Goal: Information Seeking & Learning: Learn about a topic

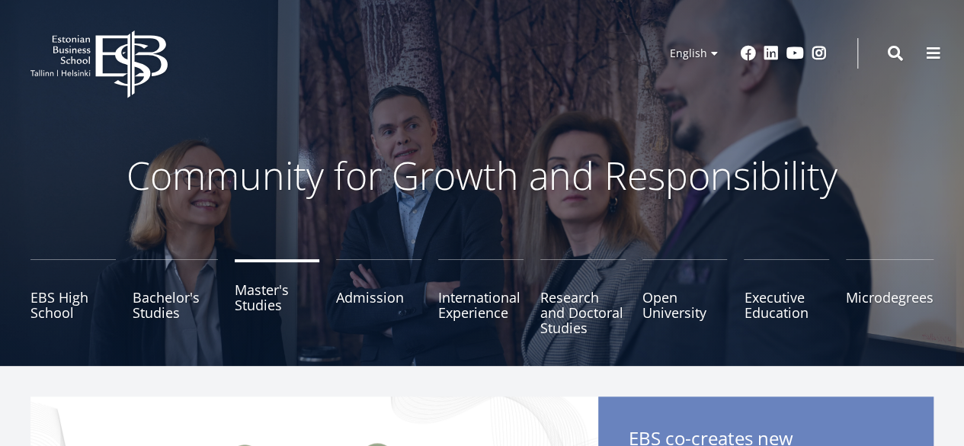
click at [255, 310] on link "Master's Studies" at bounding box center [277, 297] width 85 height 76
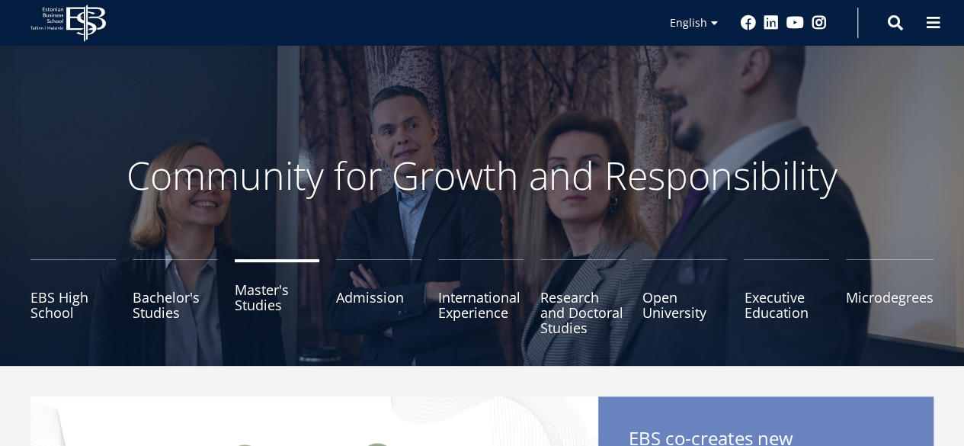
scroll to position [155, 0]
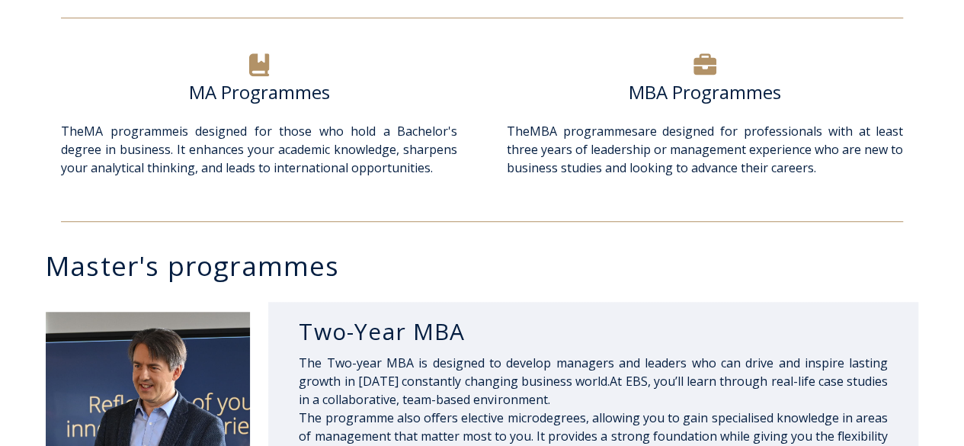
scroll to position [524, 0]
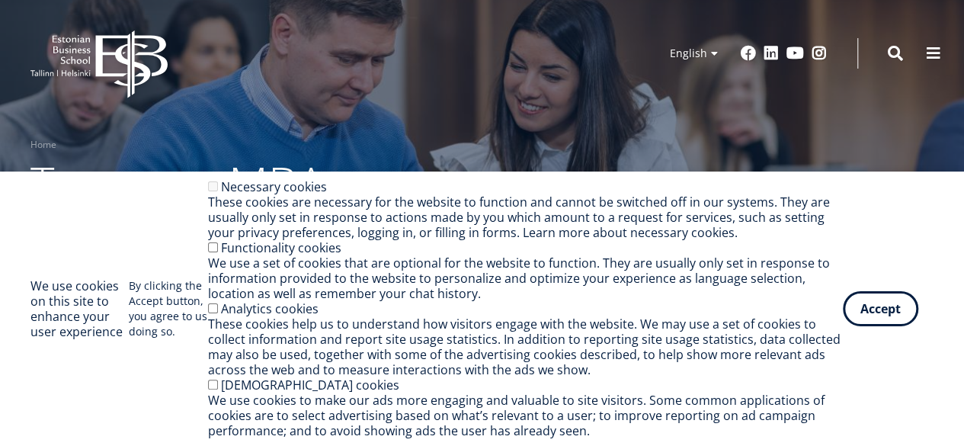
click at [600, 252] on div "Functionality cookies" at bounding box center [525, 247] width 635 height 15
click at [885, 302] on button "Accept" at bounding box center [879, 305] width 75 height 35
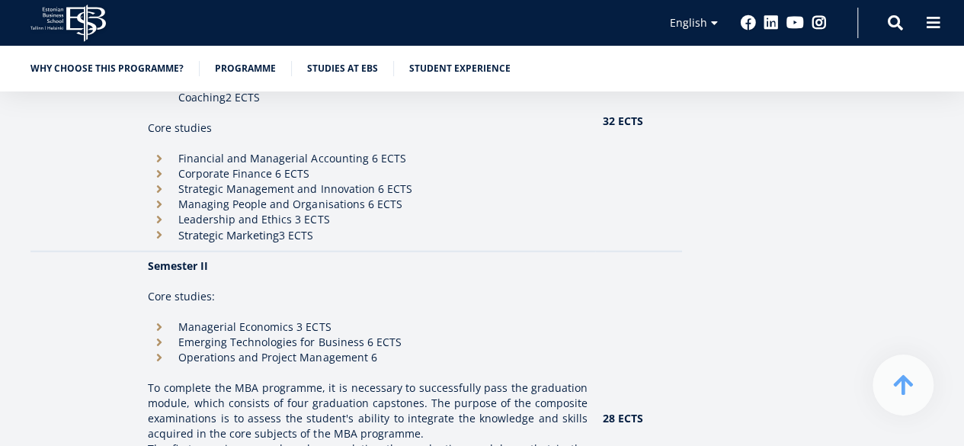
scroll to position [1624, 0]
click at [168, 396] on p "To complete the MBA programme, it is necessary to successfully pass the graduat…" at bounding box center [368, 409] width 440 height 61
